Goal: Information Seeking & Learning: Compare options

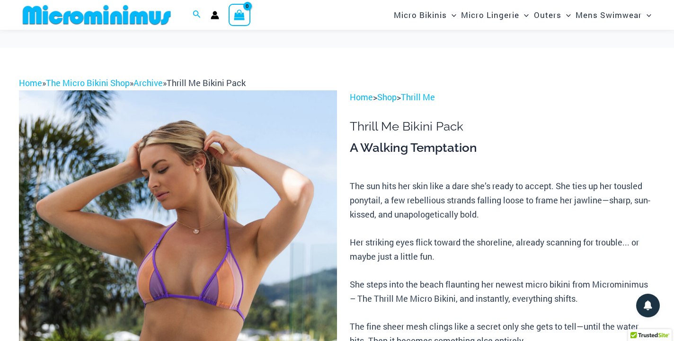
scroll to position [127, 0]
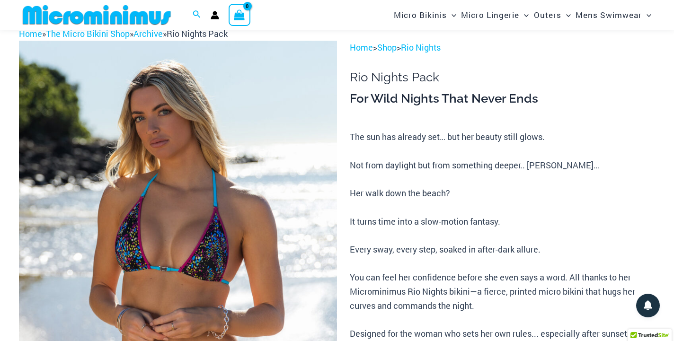
scroll to position [101, 0]
